Goal: Transaction & Acquisition: Purchase product/service

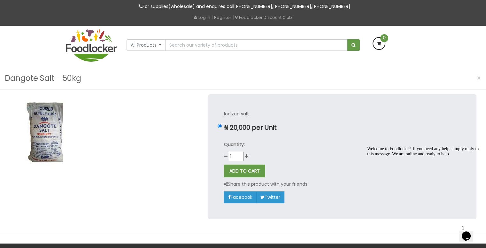
scroll to position [4, 0]
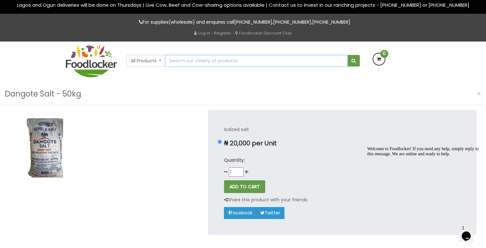
click at [208, 60] on input "text" at bounding box center [256, 61] width 182 height 12
type input "palm oil 25kg"
click at [348, 55] on button "submit" at bounding box center [354, 61] width 12 height 12
